Goal: Navigation & Orientation: Find specific page/section

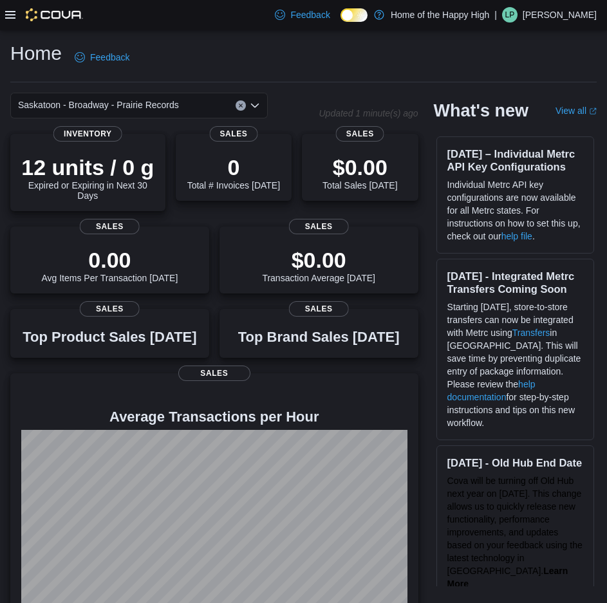
click at [551, 8] on div "| LP [PERSON_NAME]" at bounding box center [545, 14] width 102 height 15
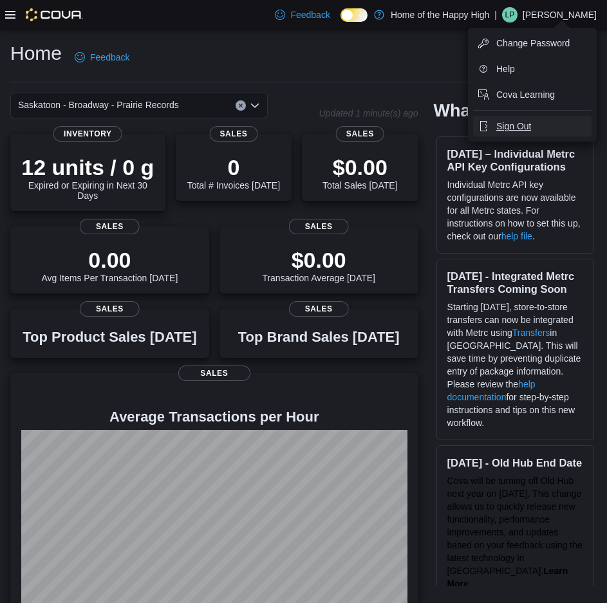
click at [549, 135] on button "Sign Out" at bounding box center [532, 126] width 118 height 21
